Goal: Task Accomplishment & Management: Manage account settings

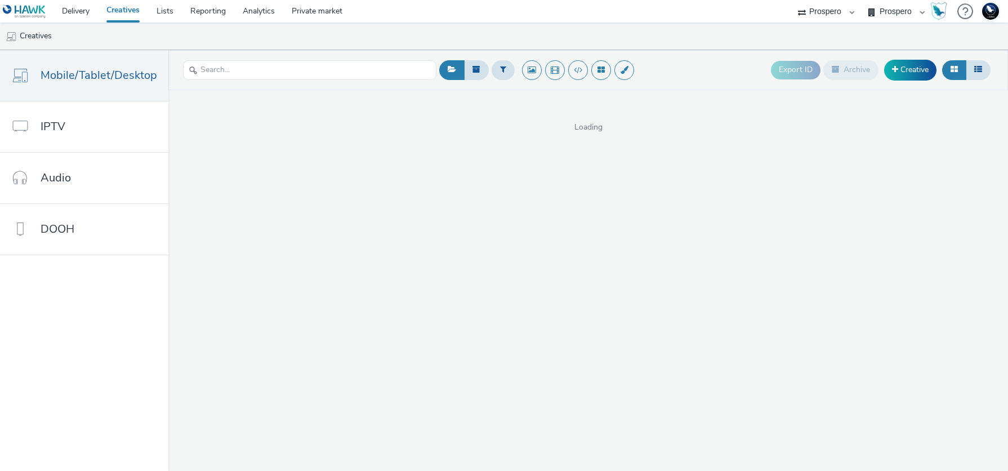
select select "47c37c18-910e-43a3-bb91-a2beb2847406"
select select "b1b940d3-d05b-48b5-821e-f328c33b988b"
select select "11a7df10-284f-415c-b52a-427acf4c31ae"
select select "47c37c18-910e-43a3-bb91-a2beb2847406"
select select "b1b940d3-d05b-48b5-821e-f328c33b988b"
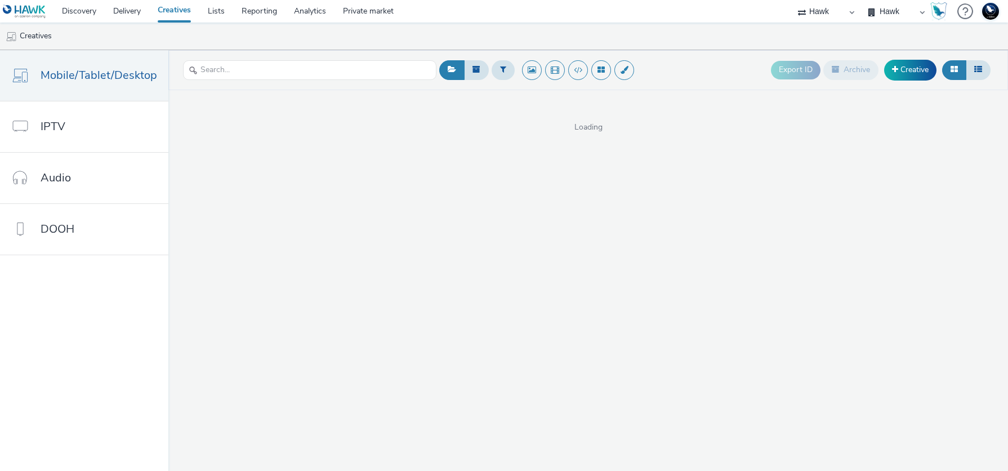
select select "11a7df10-284f-415c-b52a-427acf4c31ae"
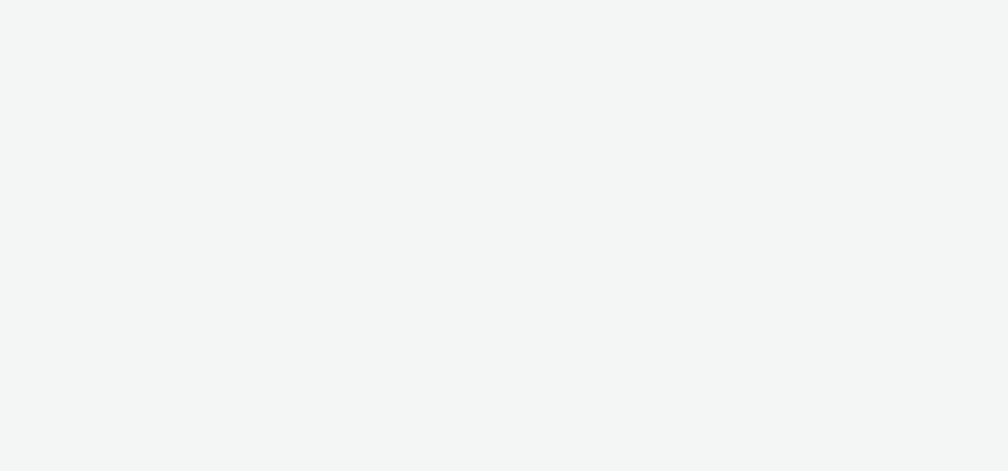
select select "47c37c18-910e-43a3-bb91-a2beb2847406"
select select "b1b940d3-d05b-48b5-821e-f328c33b988b"
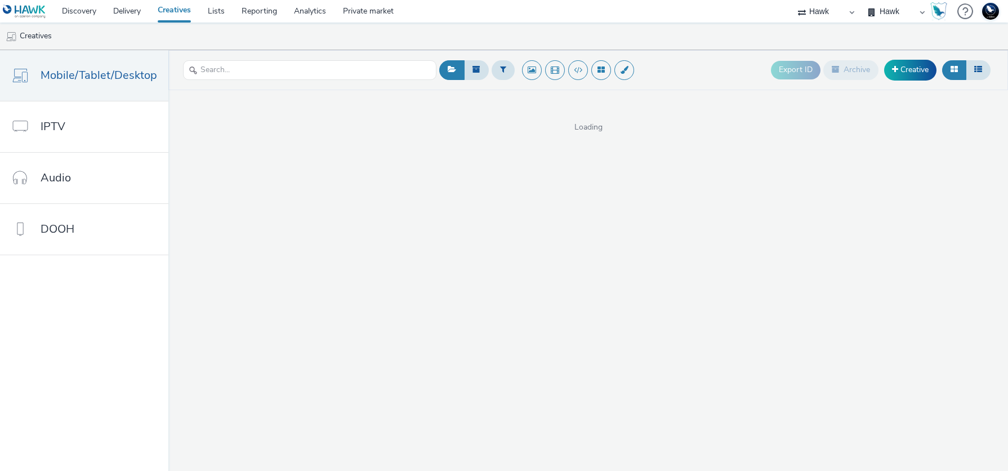
select select "11a7df10-284f-415c-b52a-427acf4c31ae"
